Goal: Information Seeking & Learning: Learn about a topic

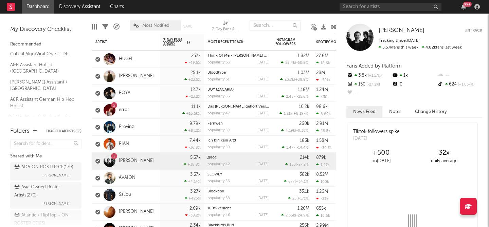
click at [333, 27] on icon at bounding box center [333, 26] width 5 height 5
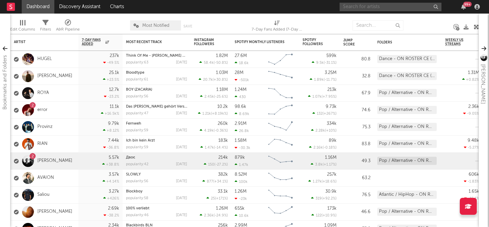
click at [352, 7] on input "text" at bounding box center [391, 7] width 102 height 8
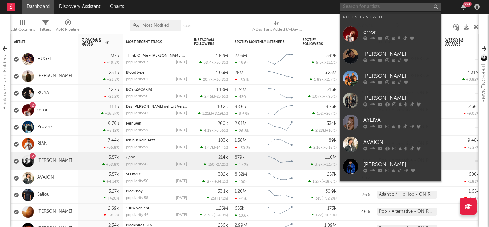
click at [369, 5] on input "text" at bounding box center [391, 7] width 102 height 8
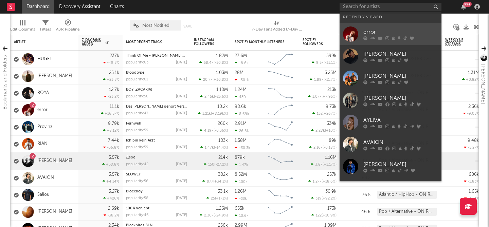
click at [373, 32] on div "error" at bounding box center [401, 32] width 75 height 8
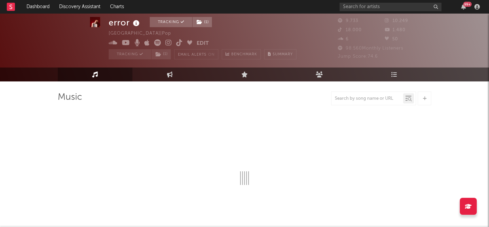
scroll to position [11, 0]
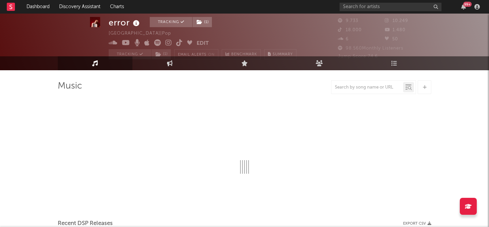
select select "6m"
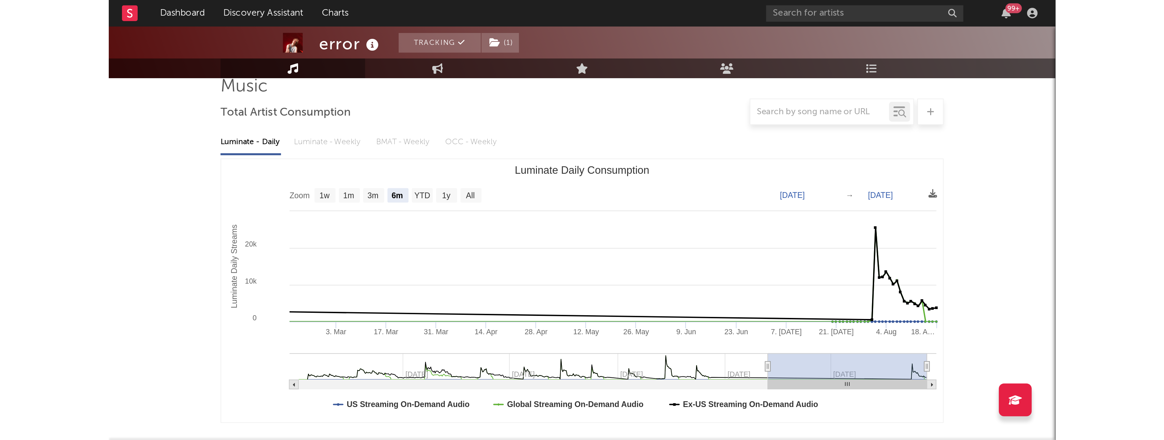
scroll to position [52, 0]
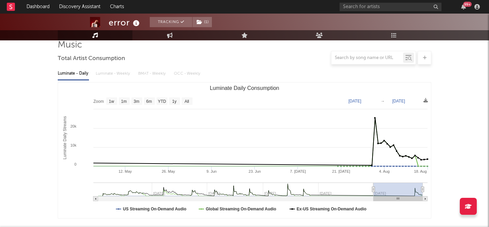
type input "[DATE]"
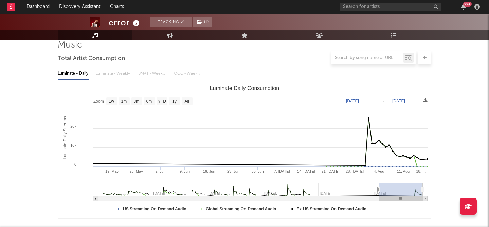
select select "3m"
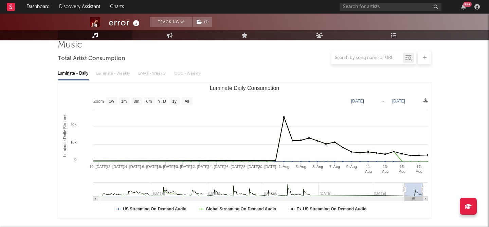
type input "[DATE]"
drag, startPoint x: 341, startPoint y: 188, endPoint x: 405, endPoint y: 197, distance: 64.3
click at [405, 197] on icon "Created with Highcharts 10.3.3 Luminate Daily Streams Luminate Daily Consumptio…" at bounding box center [244, 151] width 373 height 136
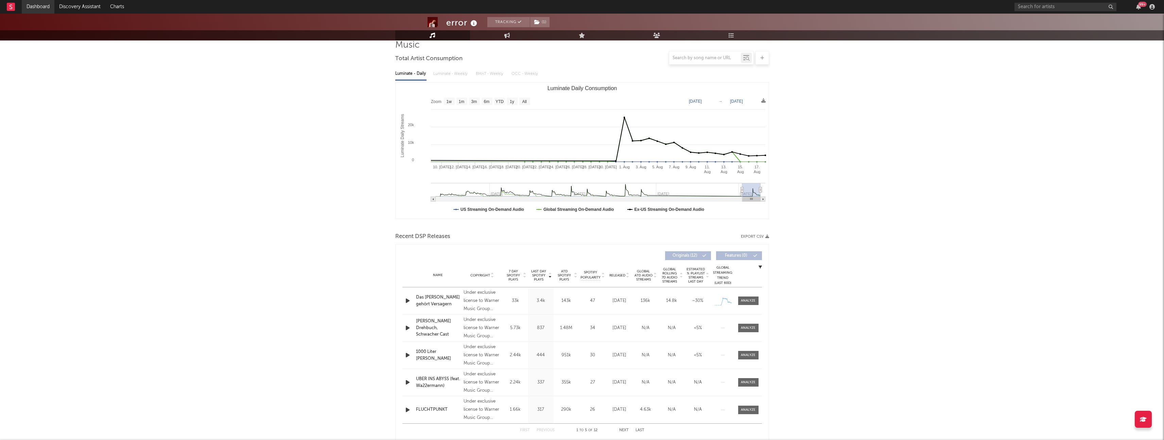
click at [45, 8] on link "Dashboard" at bounding box center [38, 7] width 33 height 14
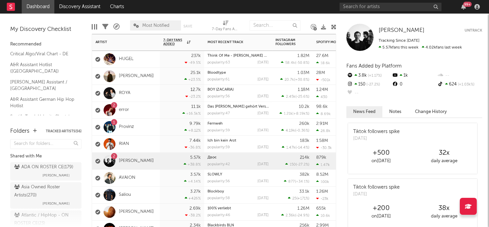
click at [154, 122] on div "1 Provinz" at bounding box center [126, 127] width 68 height 17
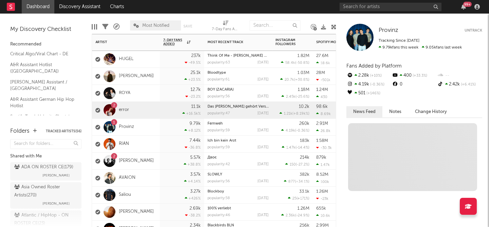
click at [153, 110] on div "2 error" at bounding box center [126, 110] width 68 height 17
